Goal: Task Accomplishment & Management: Manage account settings

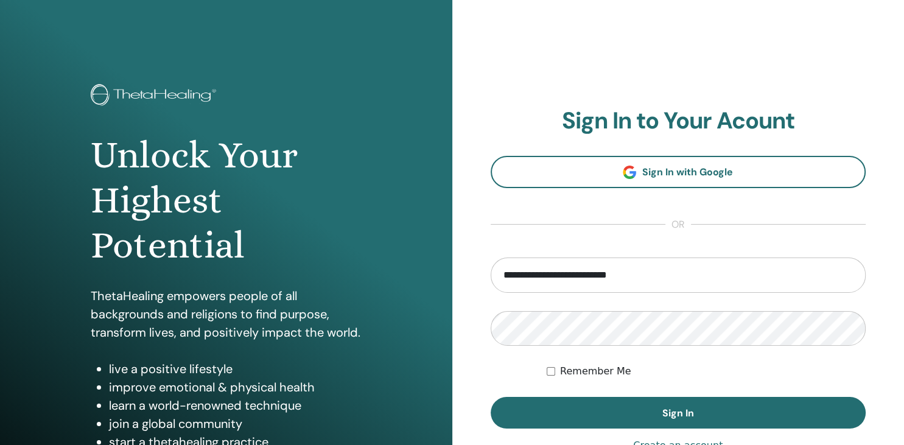
type input "**********"
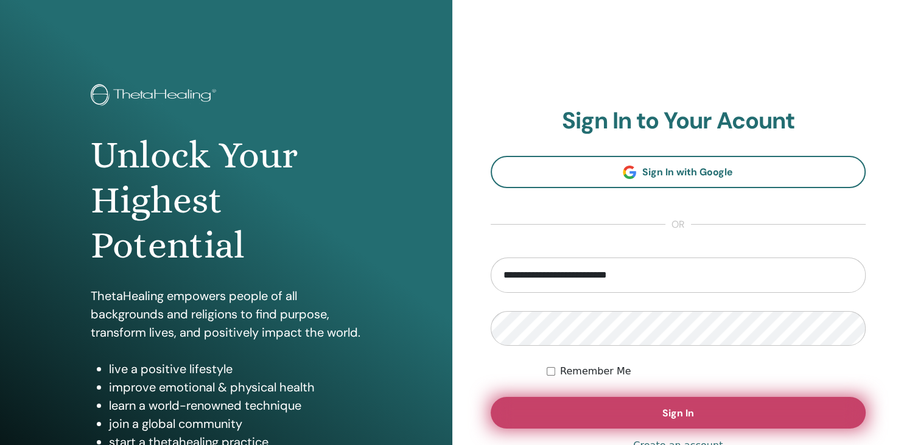
click at [693, 415] on span "Sign In" at bounding box center [678, 413] width 32 height 13
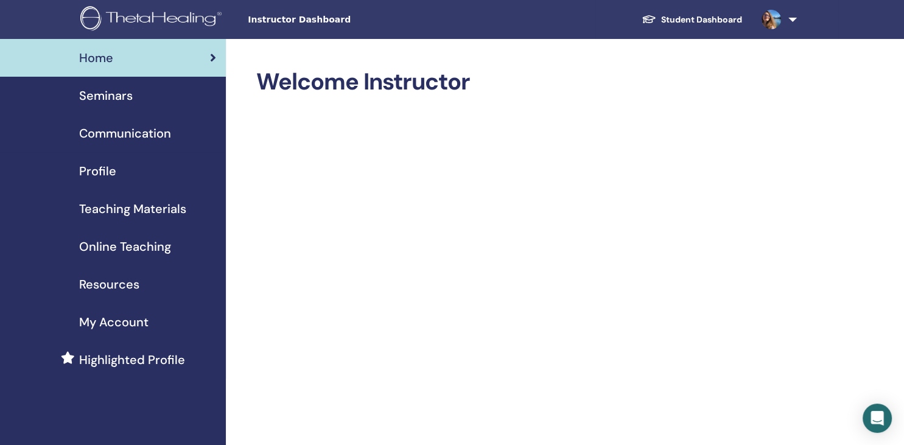
click at [111, 93] on span "Seminars" at bounding box center [106, 95] width 54 height 18
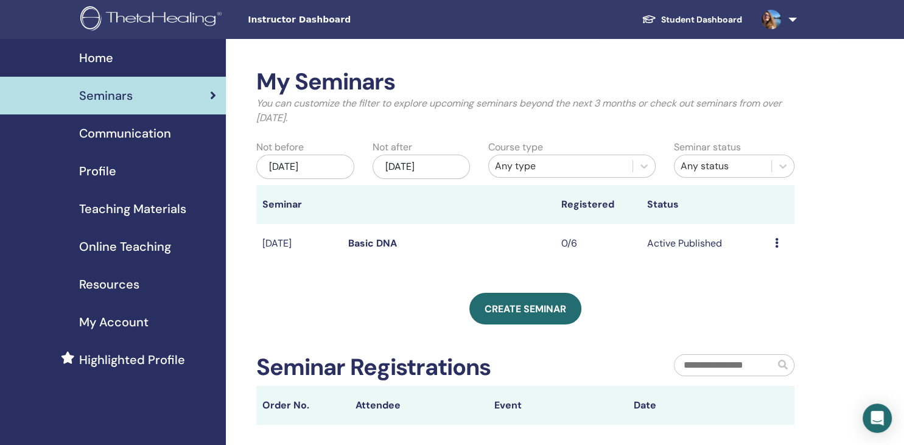
click at [89, 51] on span "Home" at bounding box center [96, 58] width 34 height 18
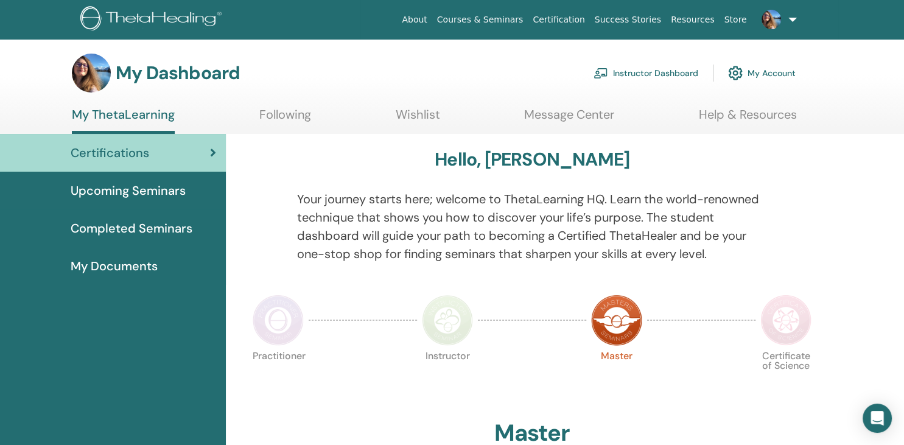
click at [756, 72] on link "My Account" at bounding box center [762, 73] width 68 height 27
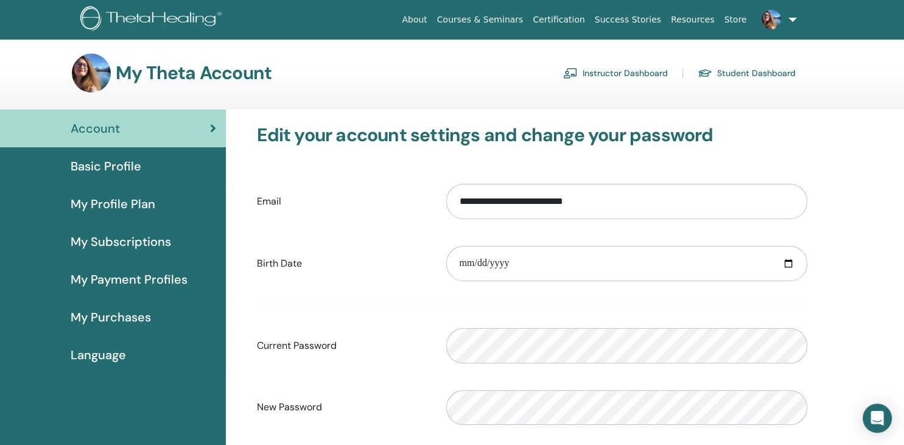
click at [108, 202] on span "My Profile Plan" at bounding box center [113, 204] width 85 height 18
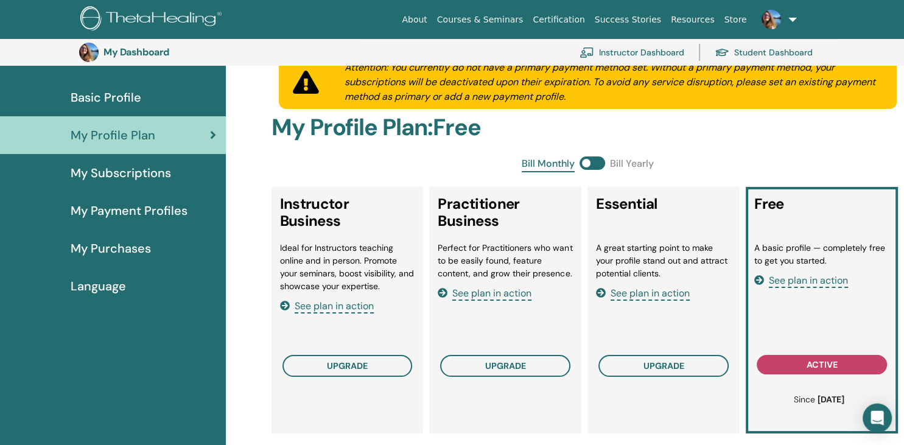
scroll to position [94, 0]
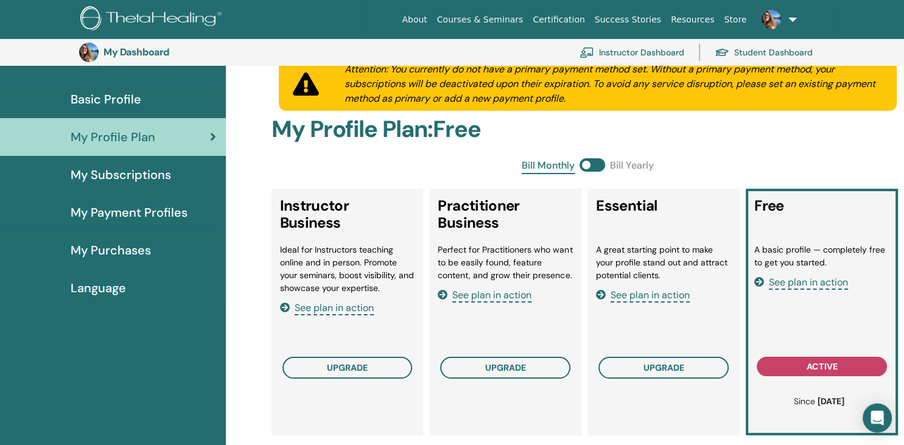
click at [108, 93] on span "Basic Profile" at bounding box center [106, 99] width 71 height 18
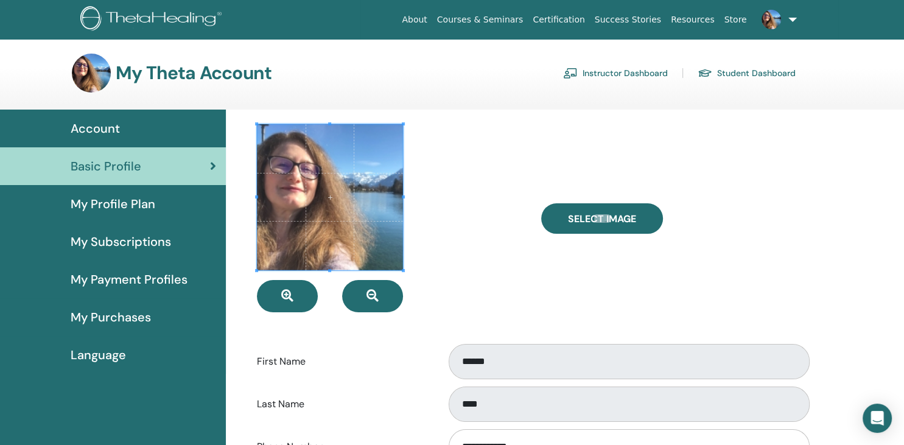
click at [105, 121] on span "Account" at bounding box center [95, 128] width 49 height 18
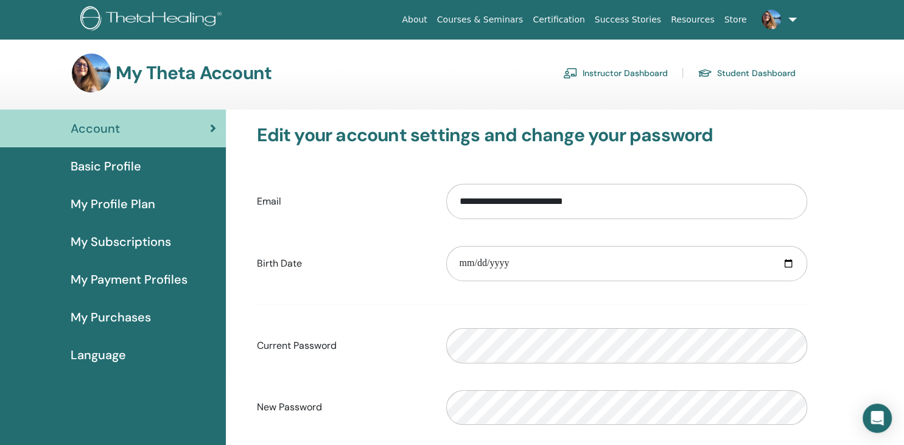
click at [794, 16] on link at bounding box center [777, 19] width 50 height 39
